Goal: Task Accomplishment & Management: Complete application form

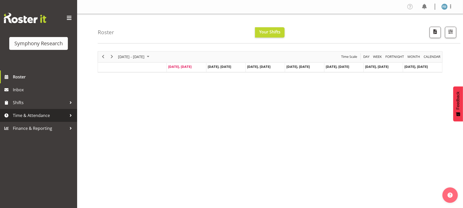
click at [37, 118] on span "Time & Attendance" at bounding box center [40, 116] width 54 height 8
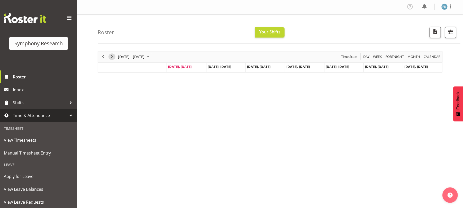
click at [113, 58] on span "Next" at bounding box center [112, 57] width 6 height 6
click at [105, 59] on span "Previous" at bounding box center [103, 57] width 6 height 6
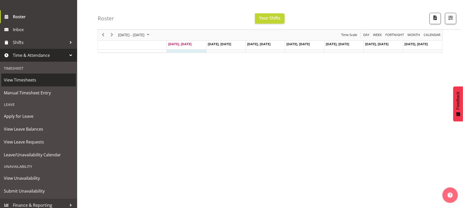
scroll to position [61, 0]
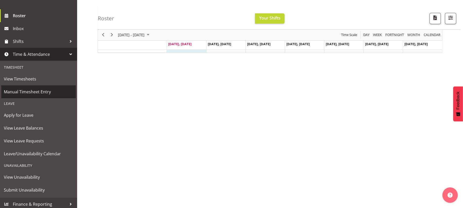
click at [42, 92] on span "Manual Timesheet Entry" at bounding box center [38, 92] width 69 height 8
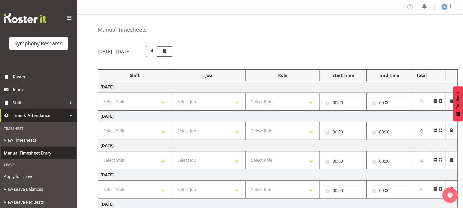
click at [52, 147] on link "Manual Timesheet Entry" at bounding box center [38, 153] width 75 height 13
drag, startPoint x: 0, startPoint y: 0, endPoint x: 164, endPoint y: 102, distance: 193.2
click at [164, 102] on select "Select Shift !!Weekend Residential (Roster IT Shift Label) *Business 9/10am ~ 4…" at bounding box center [135, 101] width 69 height 10
select select "56692"
click at [101, 97] on select "Select Shift !!Weekend Residential (Roster IT Shift Label) *Business 9/10am ~ 4…" at bounding box center [135, 101] width 69 height 10
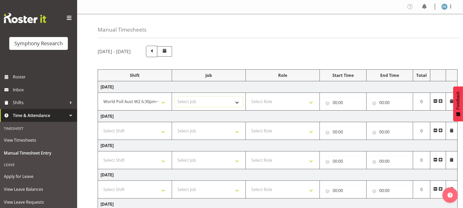
click at [239, 102] on select "Select Job 550060 IF Admin 553492 World Poll Aus Wave 2 Main 2025 553493 World …" at bounding box center [209, 101] width 69 height 10
select select "10499"
click at [175, 97] on select "Select Job 550060 IF Admin 553492 World Poll Aus Wave 2 Main 2025 553493 World …" at bounding box center [209, 101] width 69 height 10
click at [309, 103] on select "Select Role Briefing Interviewing" at bounding box center [283, 101] width 69 height 10
select select "47"
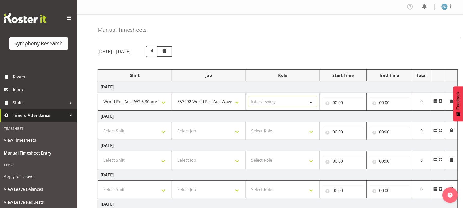
click at [249, 97] on select "Select Role Briefing Interviewing" at bounding box center [283, 101] width 69 height 10
click at [335, 103] on input "00:00" at bounding box center [343, 103] width 41 height 10
click at [355, 117] on select "00 01 02 03 04 05 06 07 08 09 10 11 12 13 14 15 16 17 18 19 20 21 22 23" at bounding box center [358, 116] width 12 height 10
select select "20"
click at [352, 111] on select "00 01 02 03 04 05 06 07 08 09 10 11 12 13 14 15 16 17 18 19 20 21 22 23" at bounding box center [358, 116] width 12 height 10
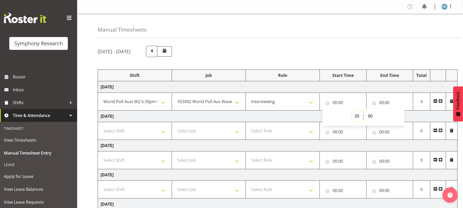
type input "20:00"
click at [370, 114] on select "00 01 02 03 04 05 06 07 08 09 10 11 12 13 14 15 16 17 18 19 20 21 22 23 24 25 2…" at bounding box center [371, 116] width 12 height 10
select select "10"
click at [365, 111] on select "00 01 02 03 04 05 06 07 08 09 10 11 12 13 14 15 16 17 18 19 20 21 22 23 24 25 2…" at bounding box center [371, 116] width 12 height 10
type input "20:10"
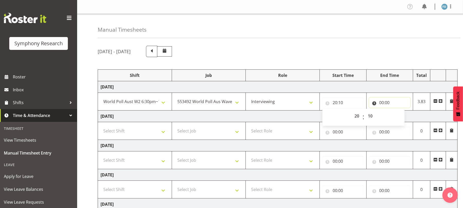
click at [383, 103] on input "00:00" at bounding box center [389, 103] width 41 height 10
click at [404, 118] on select "00 01 02 03 04 05 06 07 08 09 10 11 12 13 14 15 16 17 18 19 20 21 22 23" at bounding box center [405, 116] width 12 height 10
select select "22"
click at [399, 111] on select "00 01 02 03 04 05 06 07 08 09 10 11 12 13 14 15 16 17 18 19 20 21 22 23" at bounding box center [405, 116] width 12 height 10
type input "22:00"
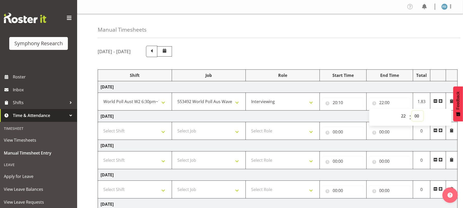
click at [416, 116] on select "00 01 02 03 04 05 06 07 08 09 10 11 12 13 14 15 16 17 18 19 20 21 22 23 24 25 2…" at bounding box center [418, 116] width 12 height 10
select select "30"
click at [412, 111] on select "00 01 02 03 04 05 06 07 08 09 10 11 12 13 14 15 16 17 18 19 20 21 22 23 24 25 2…" at bounding box center [418, 116] width 12 height 10
type input "22:30"
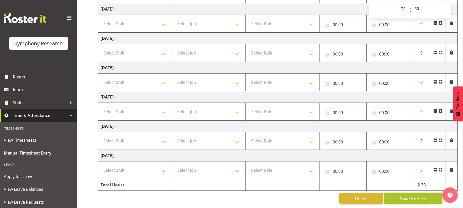
click at [414, 195] on span "Save Entries" at bounding box center [413, 198] width 27 height 7
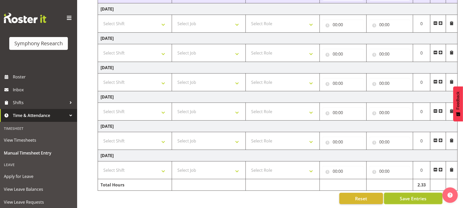
click at [414, 195] on span "Save Entries" at bounding box center [413, 198] width 27 height 7
click at [409, 195] on span "Save Entries" at bounding box center [413, 198] width 27 height 7
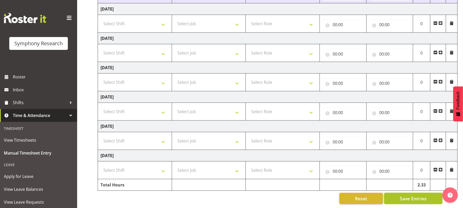
click at [409, 195] on span "Save Entries" at bounding box center [413, 198] width 27 height 7
click at [411, 195] on span "Save Entries" at bounding box center [413, 198] width 27 height 7
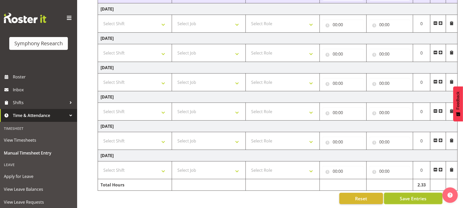
click at [411, 195] on span "Save Entries" at bounding box center [413, 198] width 27 height 7
click at [413, 196] on span "Save Entries" at bounding box center [413, 198] width 27 height 7
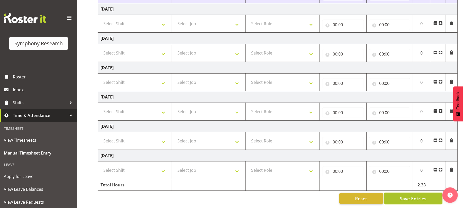
click at [413, 196] on span "Save Entries" at bounding box center [413, 198] width 27 height 7
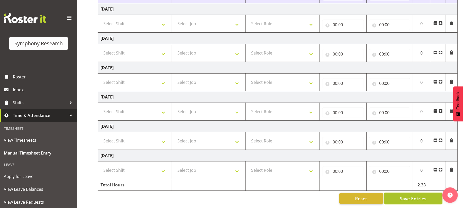
click at [415, 195] on span "Save Entries" at bounding box center [413, 198] width 27 height 7
click at [408, 195] on span "Save Entries" at bounding box center [413, 198] width 27 height 7
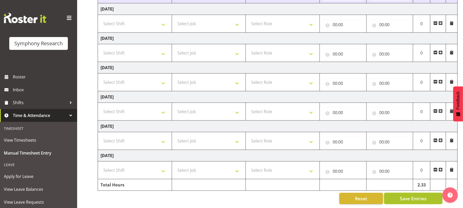
click at [408, 195] on span "Save Entries" at bounding box center [413, 198] width 27 height 7
click at [408, 196] on span "Save Entries" at bounding box center [413, 198] width 27 height 7
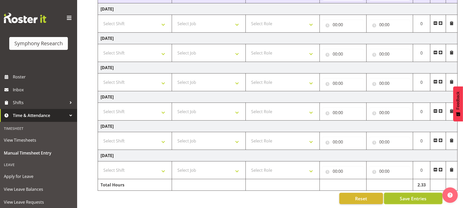
click at [408, 196] on span "Save Entries" at bounding box center [413, 198] width 27 height 7
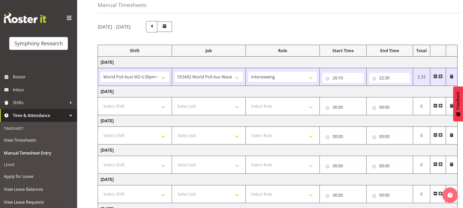
scroll to position [0, 0]
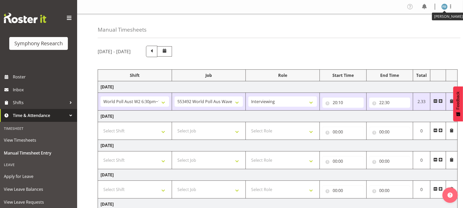
click at [446, 6] on img at bounding box center [445, 7] width 6 height 6
click at [427, 31] on link "Log Out" at bounding box center [429, 26] width 49 height 9
